Goal: Information Seeking & Learning: Learn about a topic

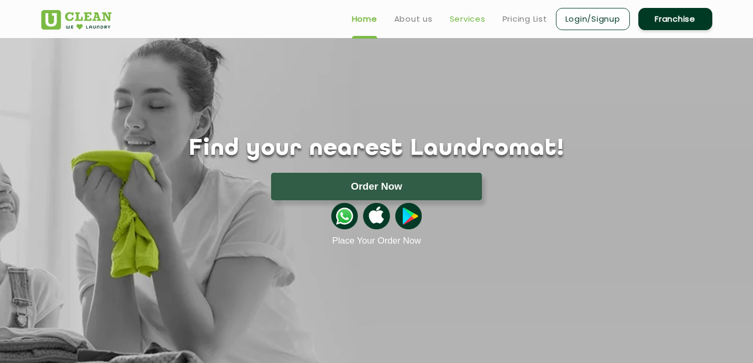
click at [472, 19] on link "Services" at bounding box center [468, 19] width 36 height 13
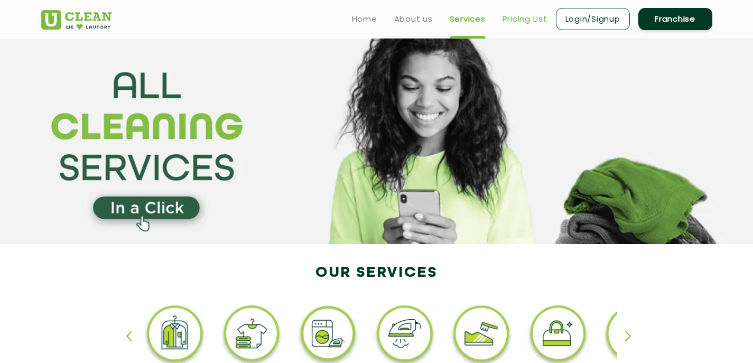
click at [508, 21] on link "Pricing List" at bounding box center [525, 19] width 45 height 13
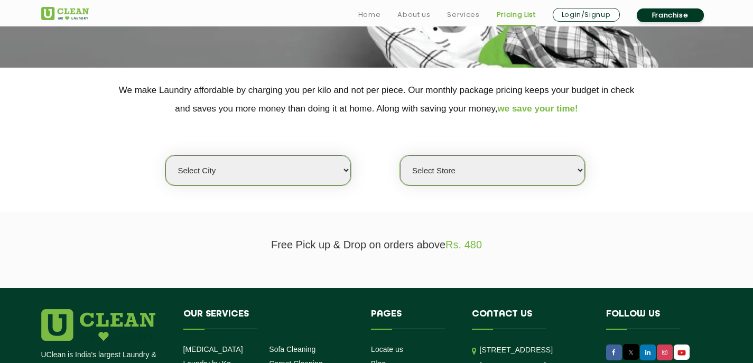
scroll to position [180, 0]
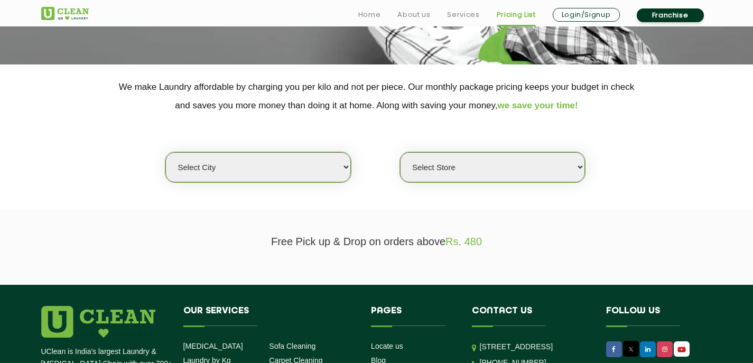
click at [318, 162] on select "Select city [GEOGRAPHIC_DATA] [GEOGRAPHIC_DATA] [GEOGRAPHIC_DATA] [GEOGRAPHIC_D…" at bounding box center [257, 167] width 185 height 30
select select "42"
click at [165, 152] on select "Select city [GEOGRAPHIC_DATA] [GEOGRAPHIC_DATA] [GEOGRAPHIC_DATA] [GEOGRAPHIC_D…" at bounding box center [257, 167] width 185 height 30
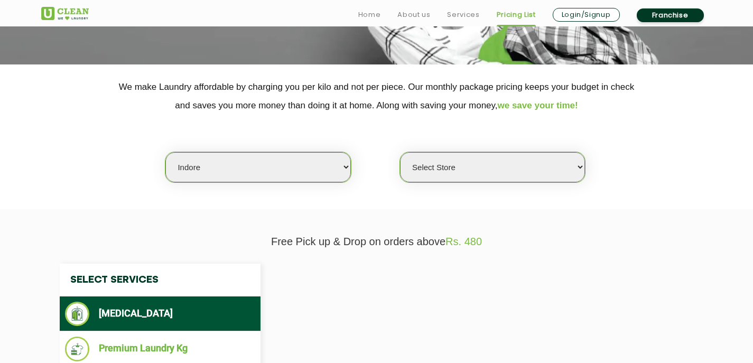
click at [452, 173] on select "Select Store" at bounding box center [492, 167] width 185 height 30
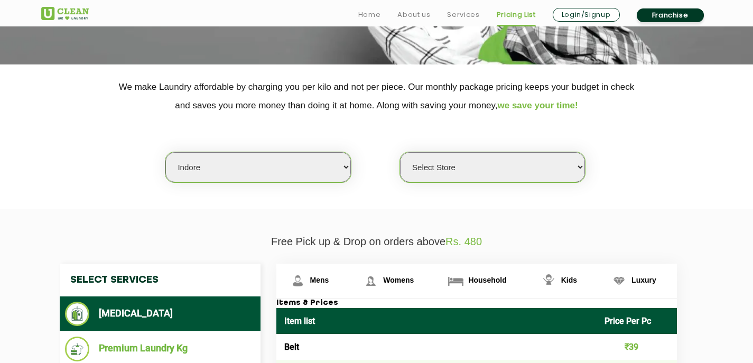
click at [474, 165] on select "Select Store" at bounding box center [492, 167] width 185 height 30
click at [400, 152] on select "Select Store" at bounding box center [492, 167] width 185 height 30
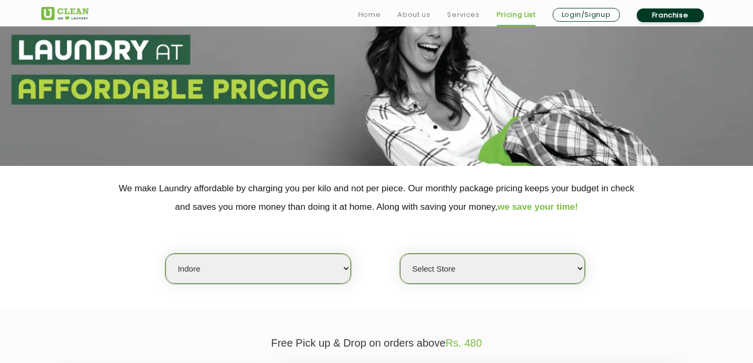
scroll to position [80, 0]
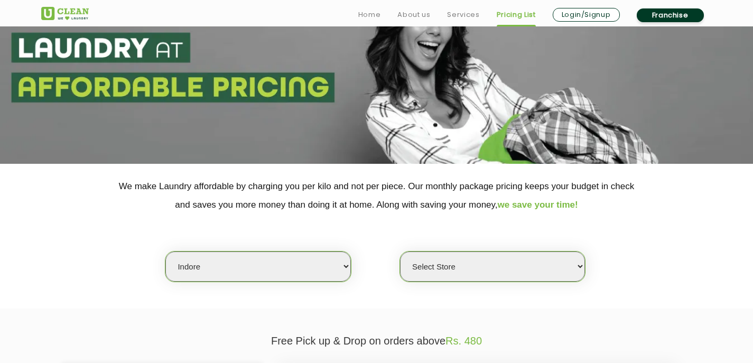
click at [489, 277] on select "Select Store" at bounding box center [492, 267] width 185 height 30
